Goal: Information Seeking & Learning: Find specific fact

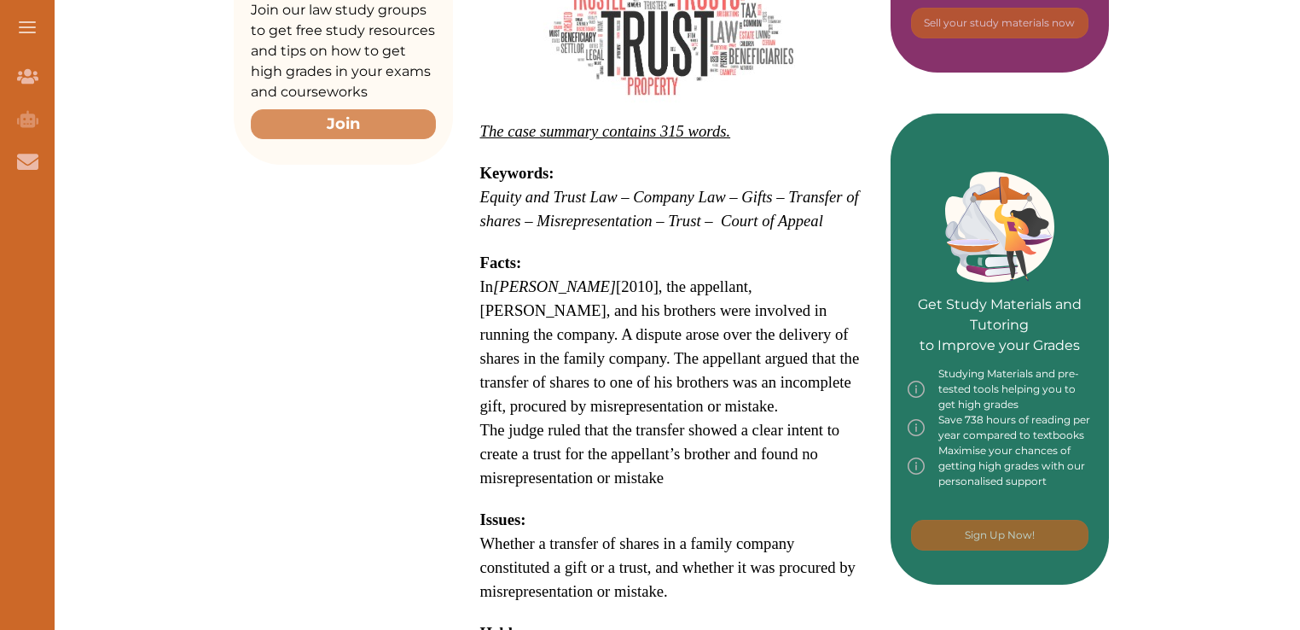
scroll to position [727, 0]
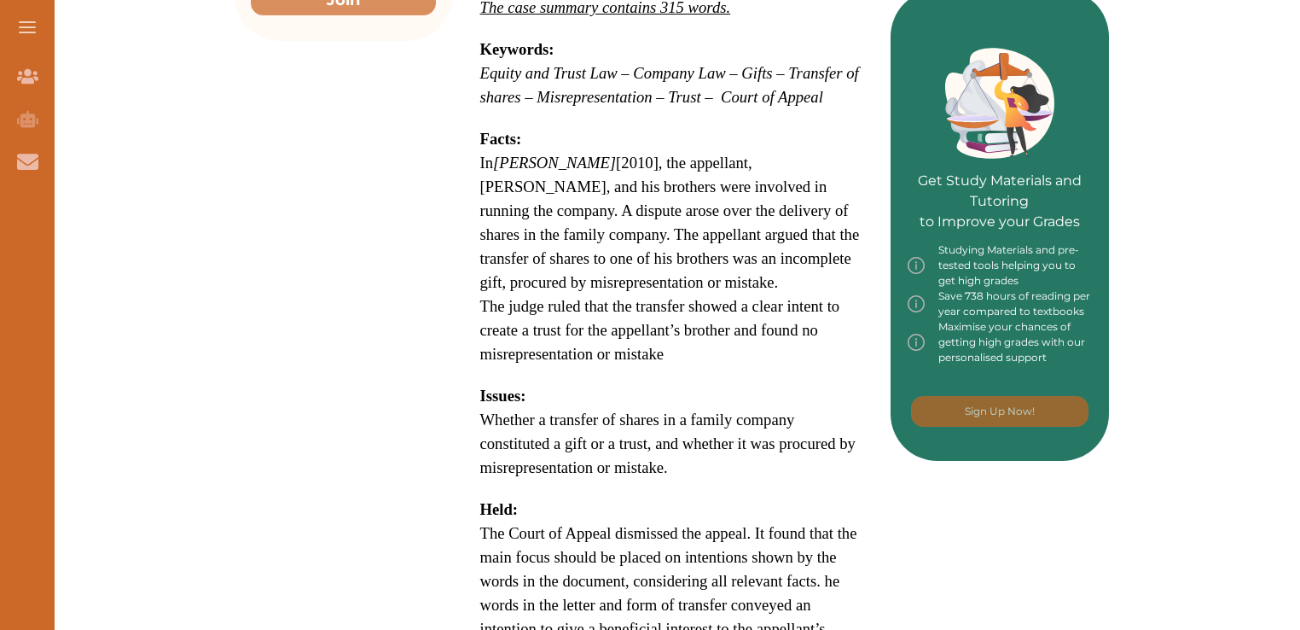
click at [601, 408] on p "Whether a transfer of shares in a family company constituted a gift or a trust,…" at bounding box center [671, 444] width 383 height 72
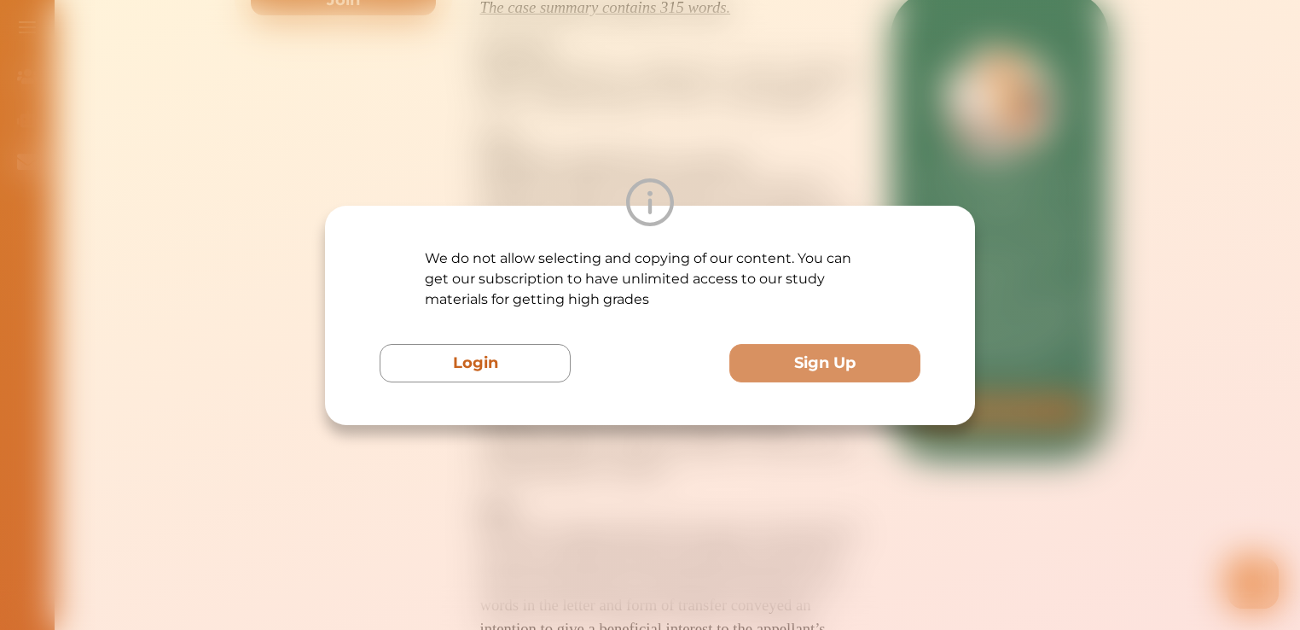
scroll to position [0, 0]
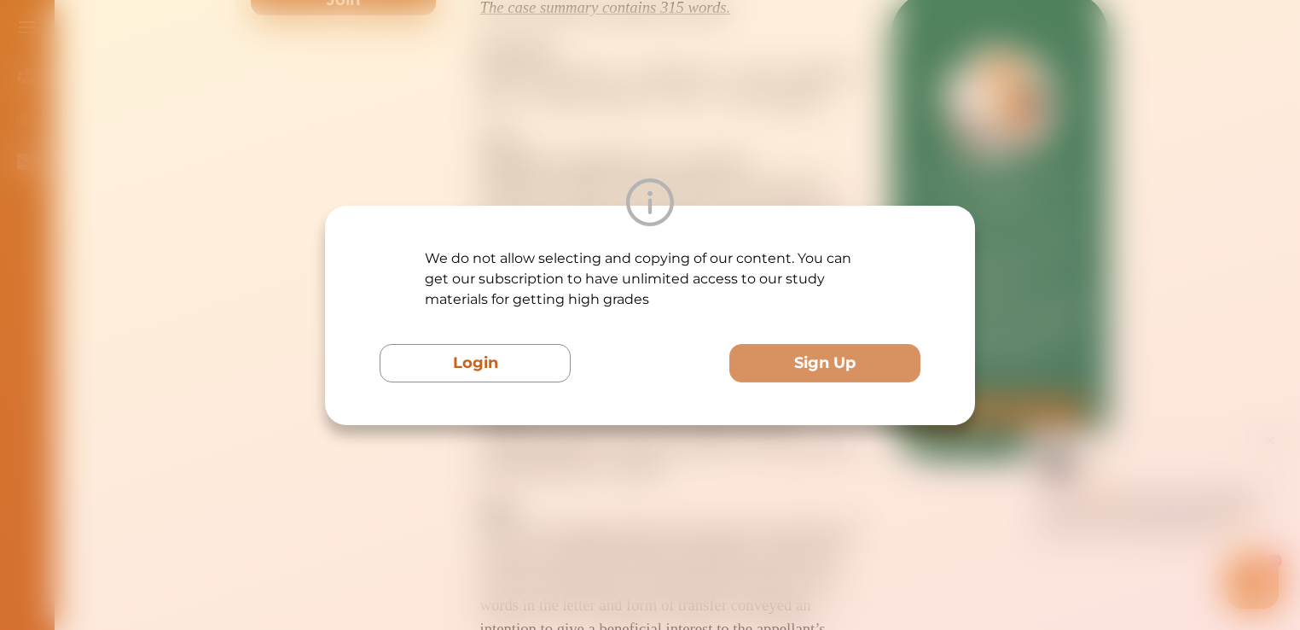
click at [618, 370] on div "Login Sign Up" at bounding box center [650, 363] width 541 height 38
click at [590, 471] on div "We do not allow selecting and copying of our content. You can get our subscript…" at bounding box center [650, 315] width 1300 height 630
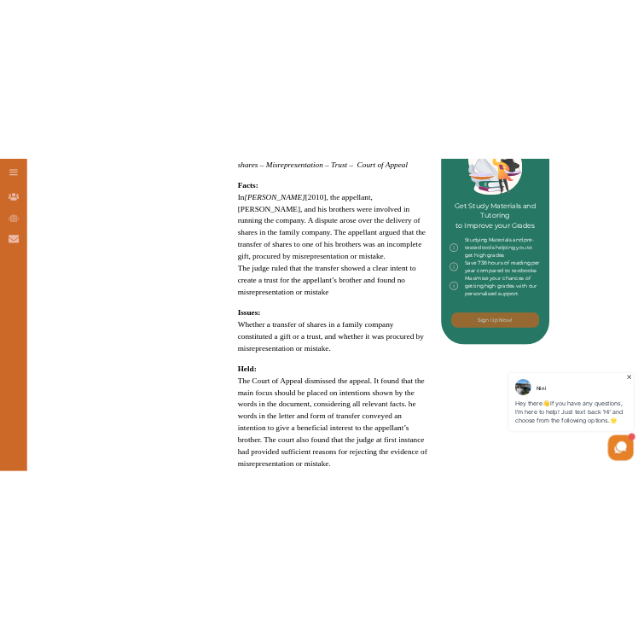
scroll to position [821, 0]
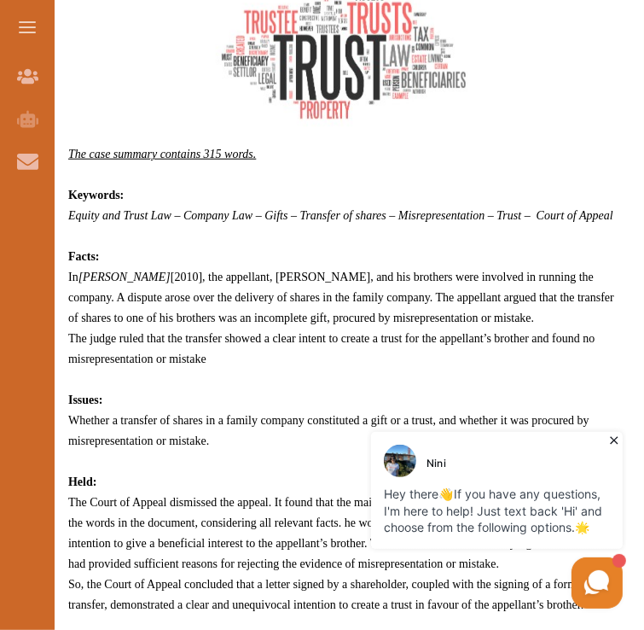
click at [610, 432] on icon at bounding box center [613, 439] width 17 height 17
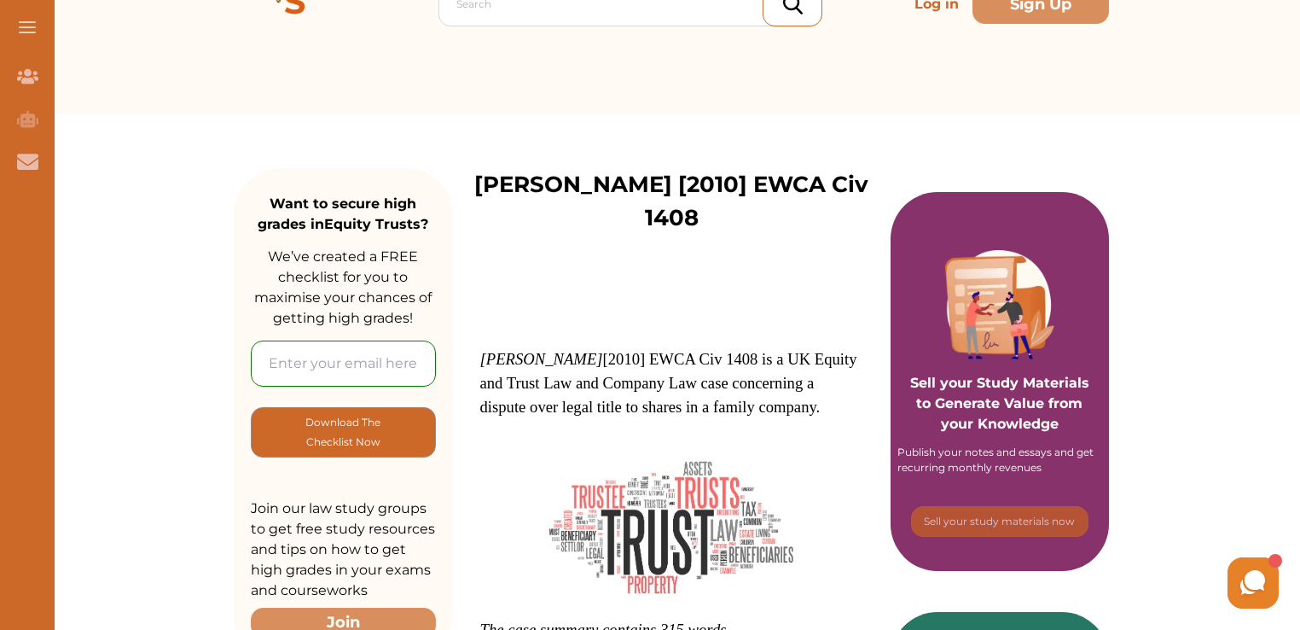
scroll to position [0, 0]
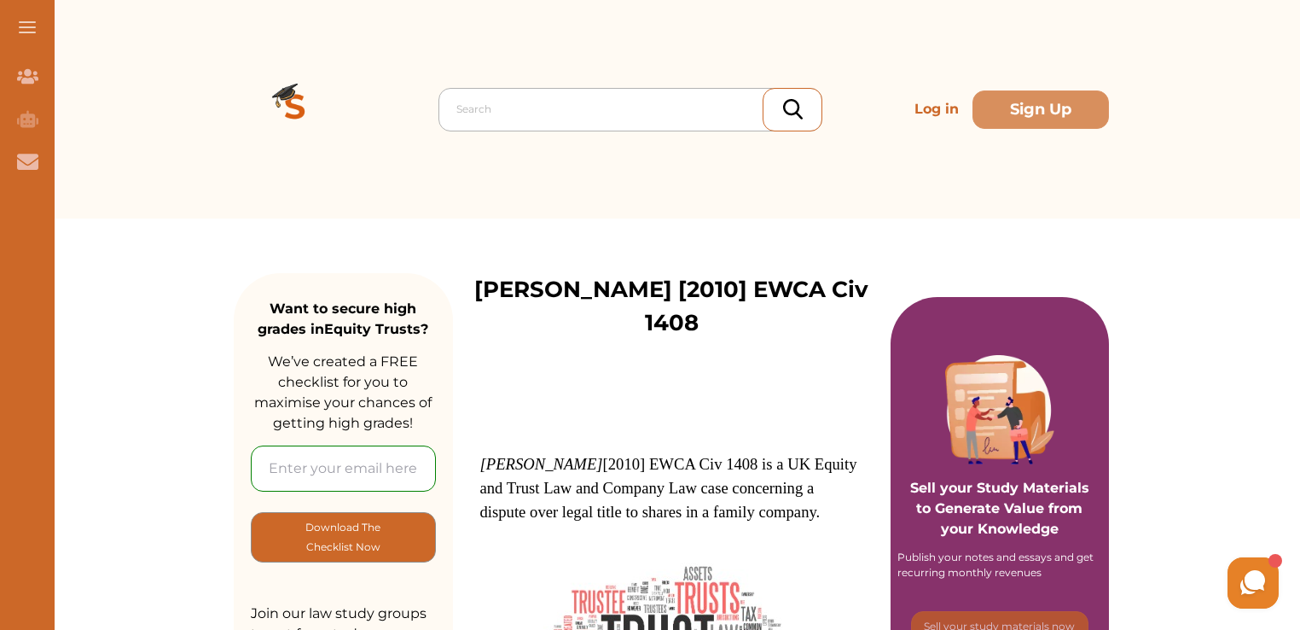
click at [601, 113] on div at bounding box center [634, 109] width 357 height 24
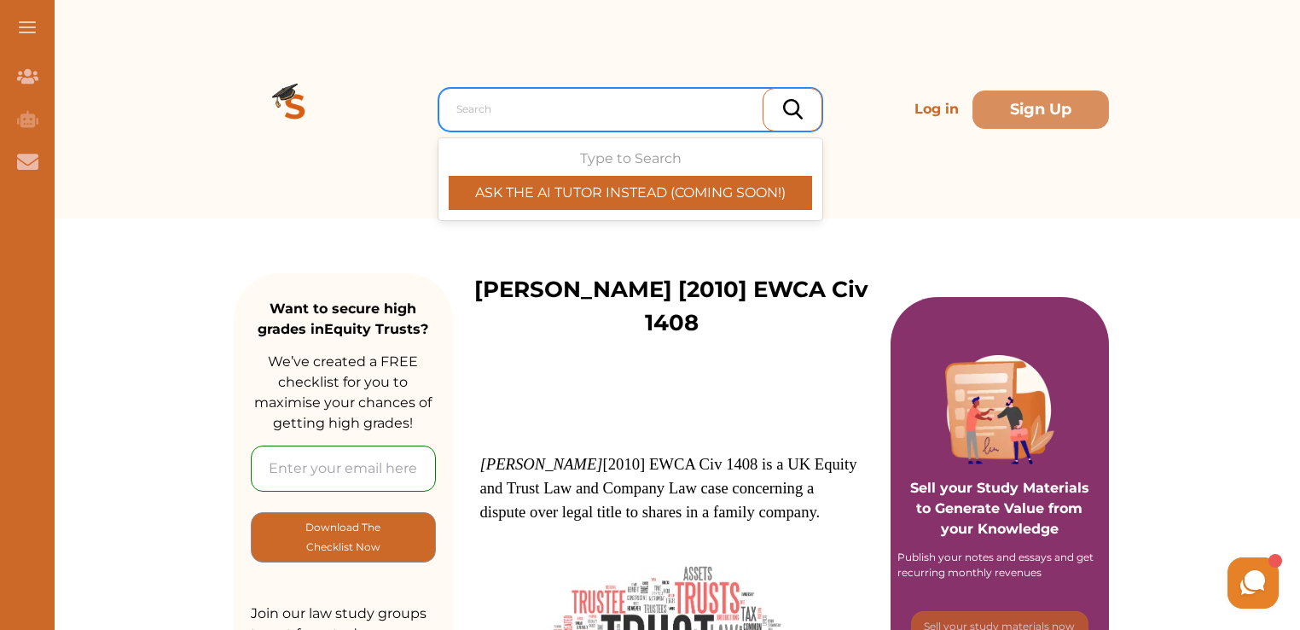
paste input "[PERSON_NAME] (1895) 2 Ch 370"
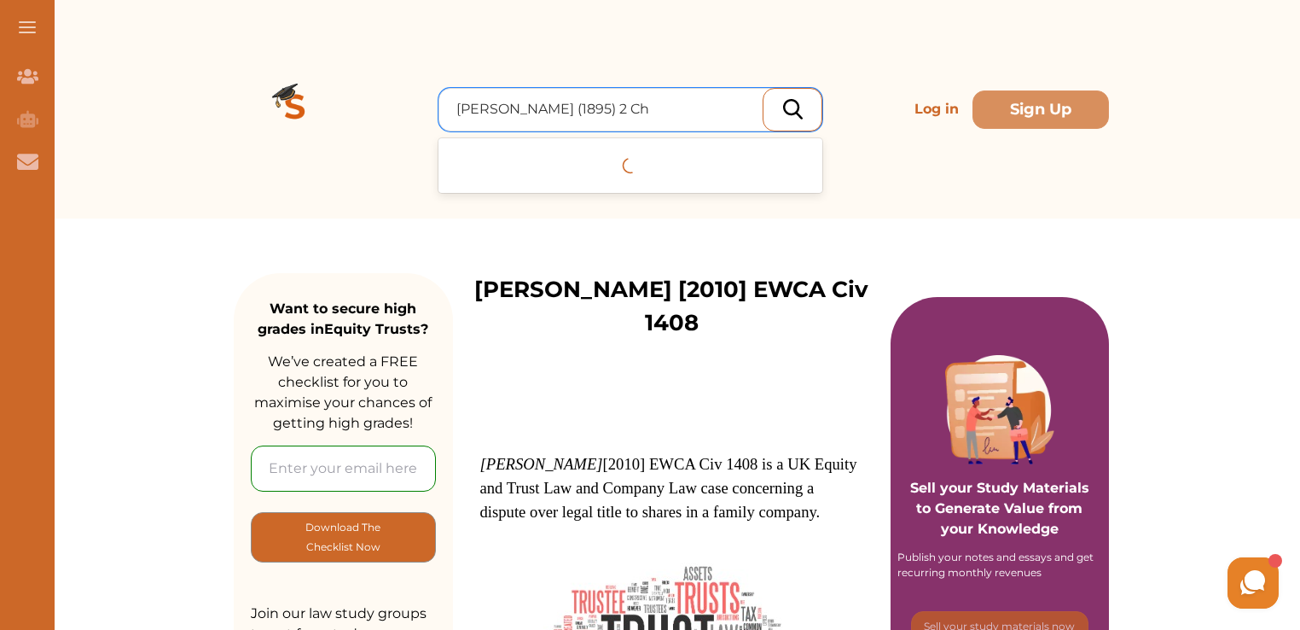
type input "[PERSON_NAME] (1895) 2 Ch 370"
click at [797, 115] on img at bounding box center [793, 109] width 20 height 20
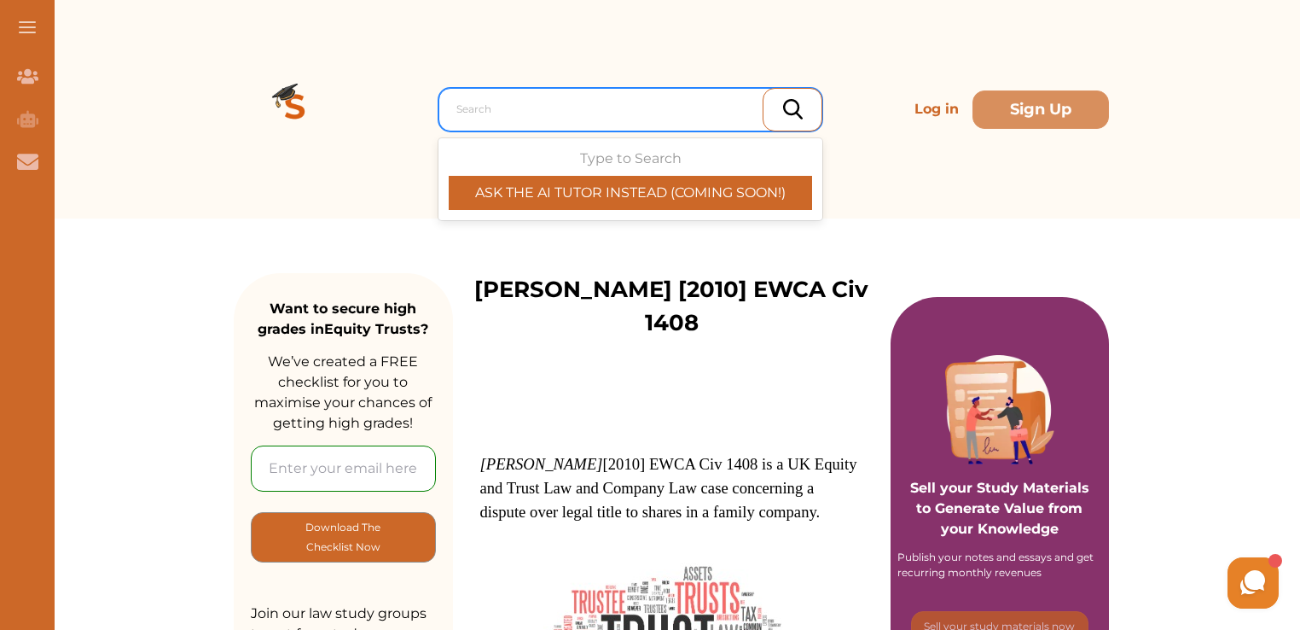
click at [626, 111] on div at bounding box center [634, 109] width 357 height 24
paste input "[PERSON_NAME] (1895) 2 Ch 370"
type input "[PERSON_NAME] (1895) 2 Ch 370"
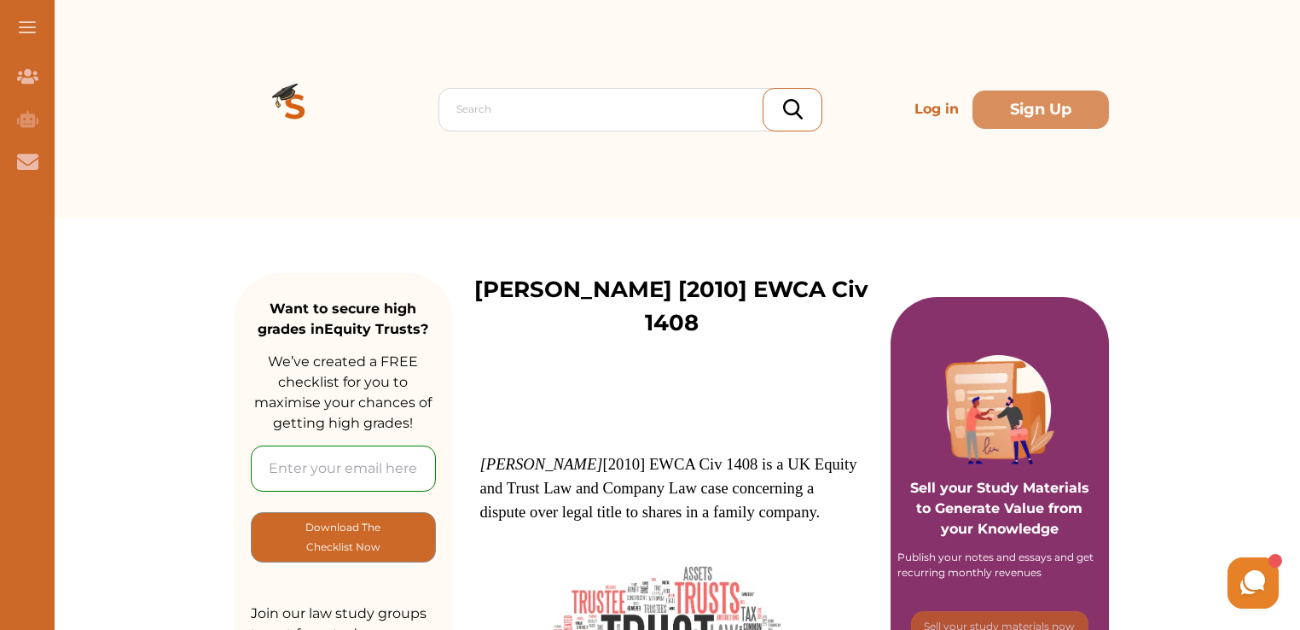
click at [602, 81] on div "Search Log in Sign Up" at bounding box center [671, 109] width 875 height 218
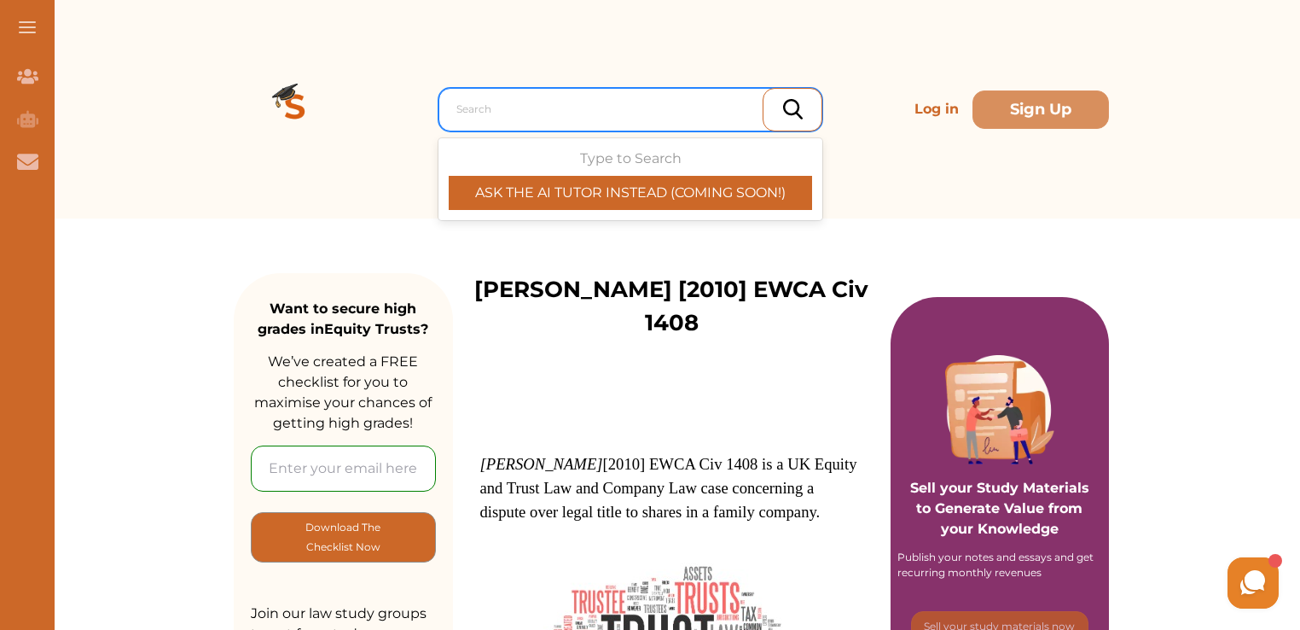
click at [594, 101] on div at bounding box center [634, 109] width 357 height 24
paste input "[PERSON_NAME] (1895) 2 Ch 370"
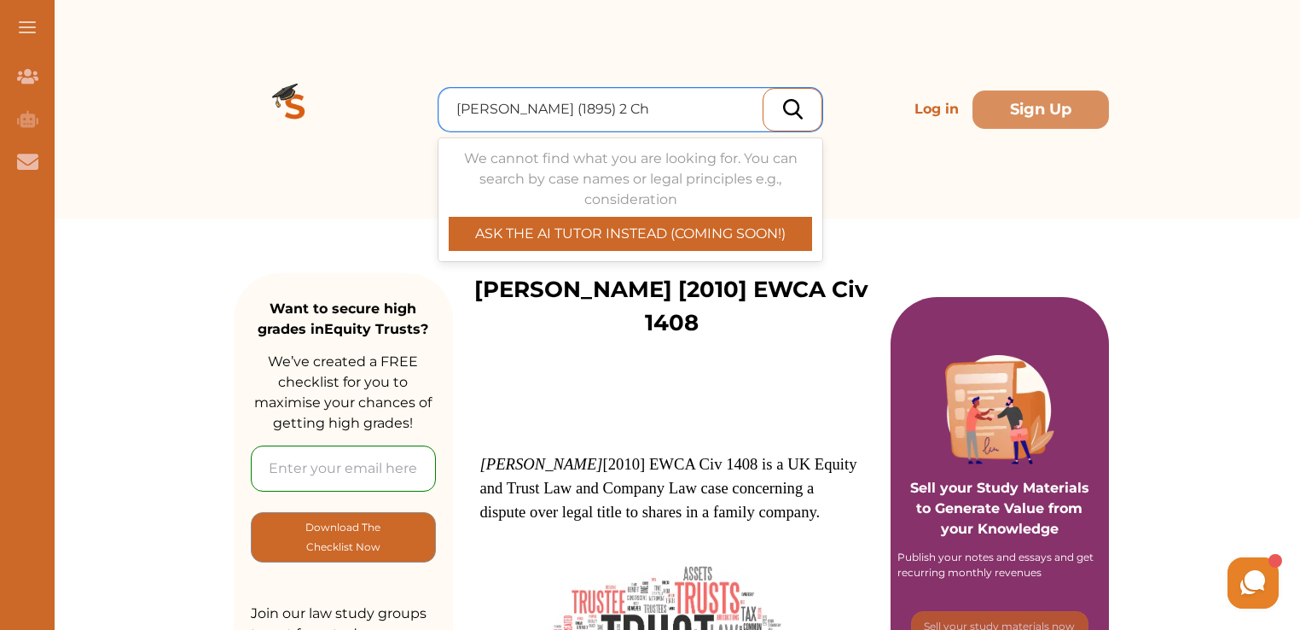
type input "[PERSON_NAME] (1895) 2 Ch 370"
